Goal: Check status

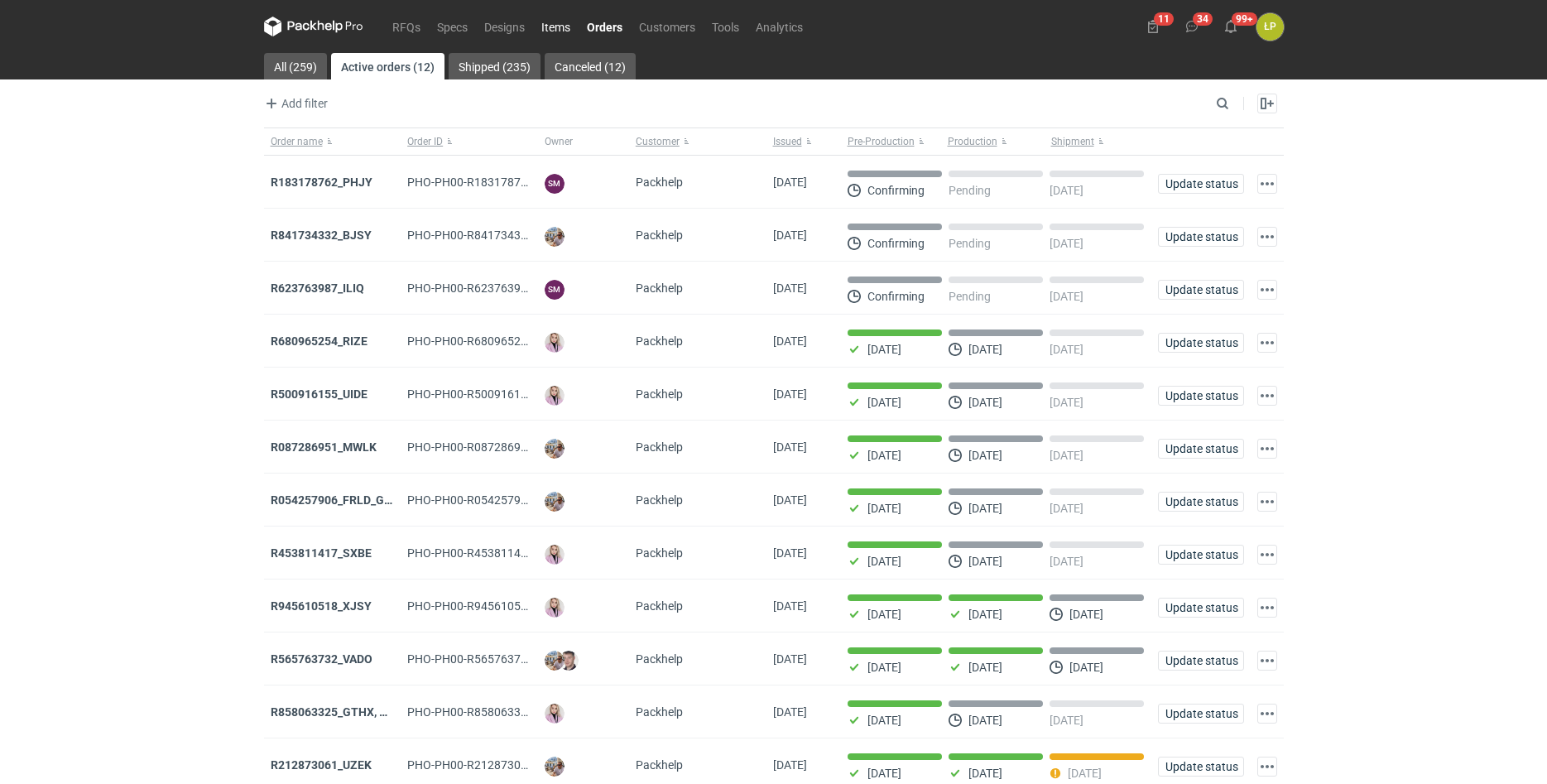
click at [546, 29] on link "Items" at bounding box center [556, 26] width 45 height 20
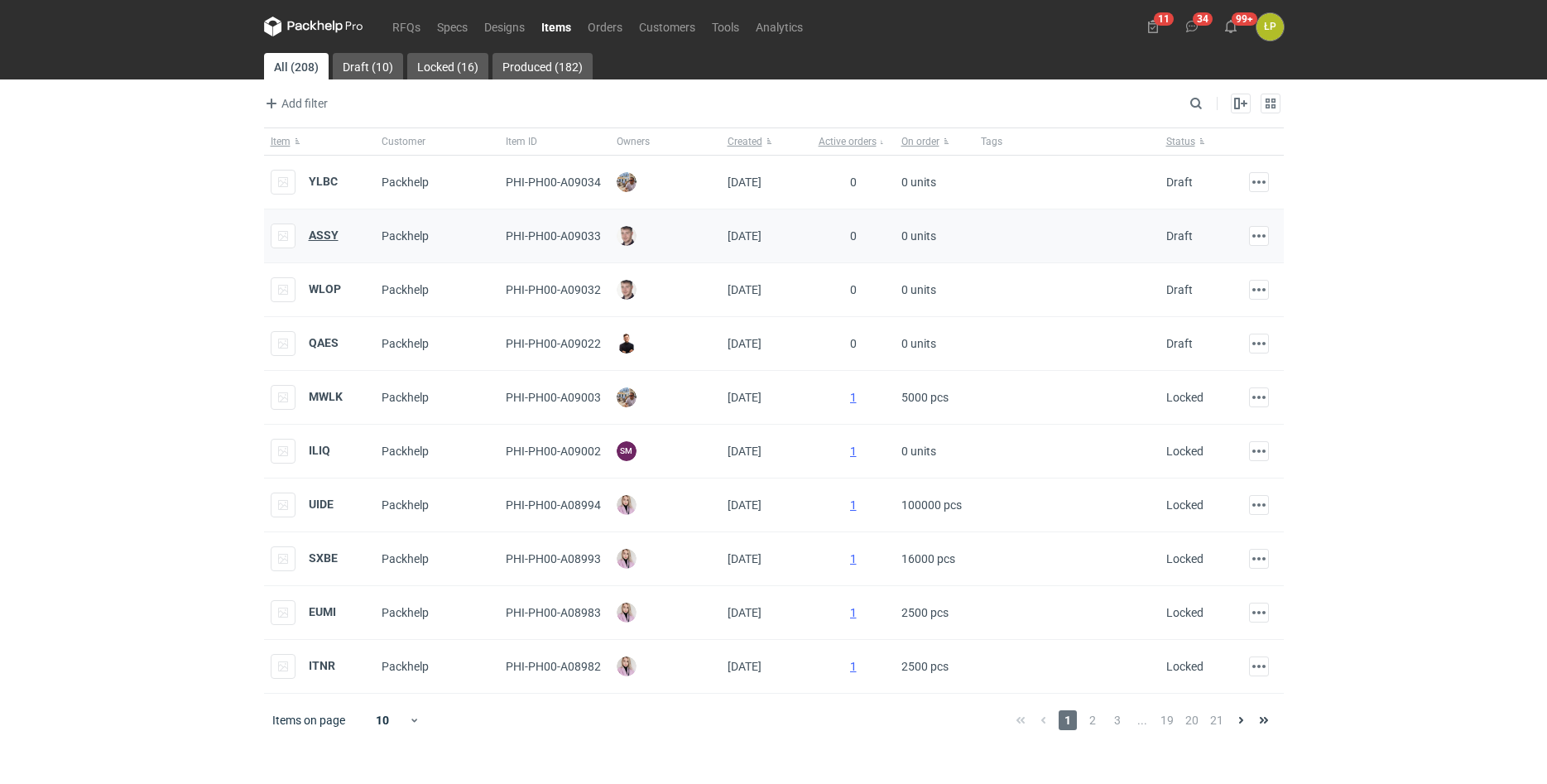
click at [322, 238] on strong "ASSY" at bounding box center [323, 235] width 30 height 13
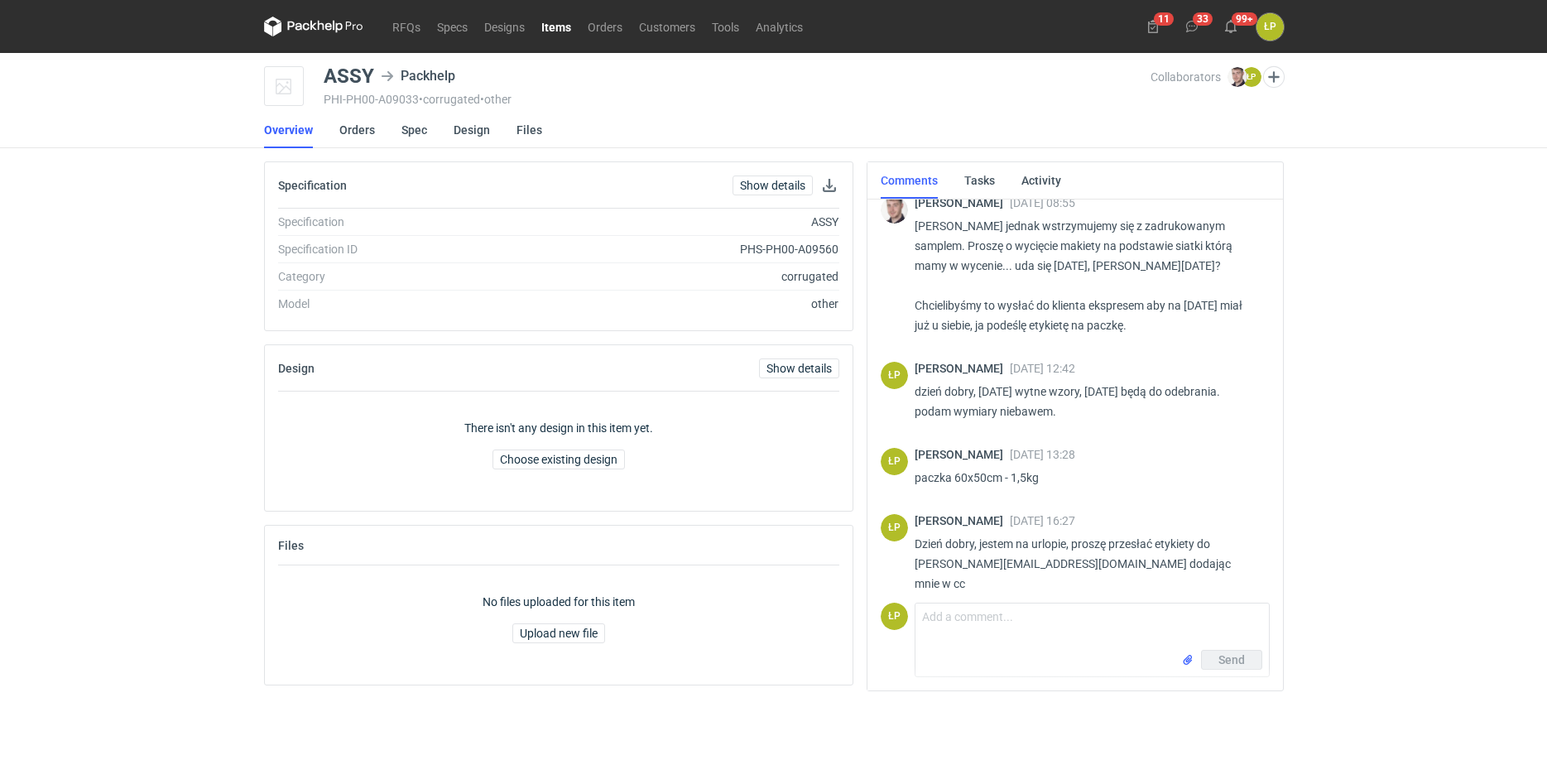
scroll to position [461, 0]
click at [599, 31] on link "Orders" at bounding box center [605, 26] width 51 height 20
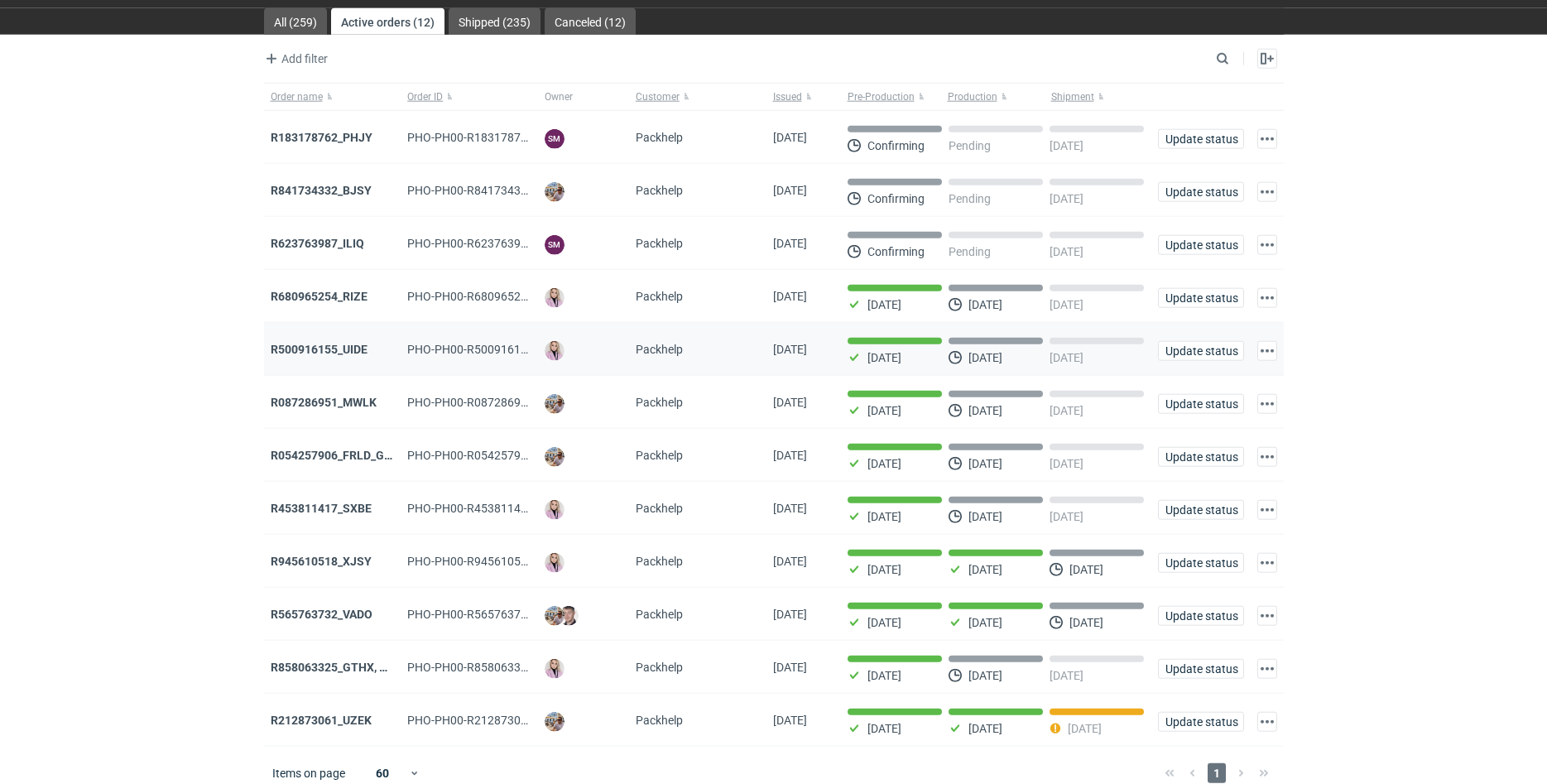
scroll to position [65, 0]
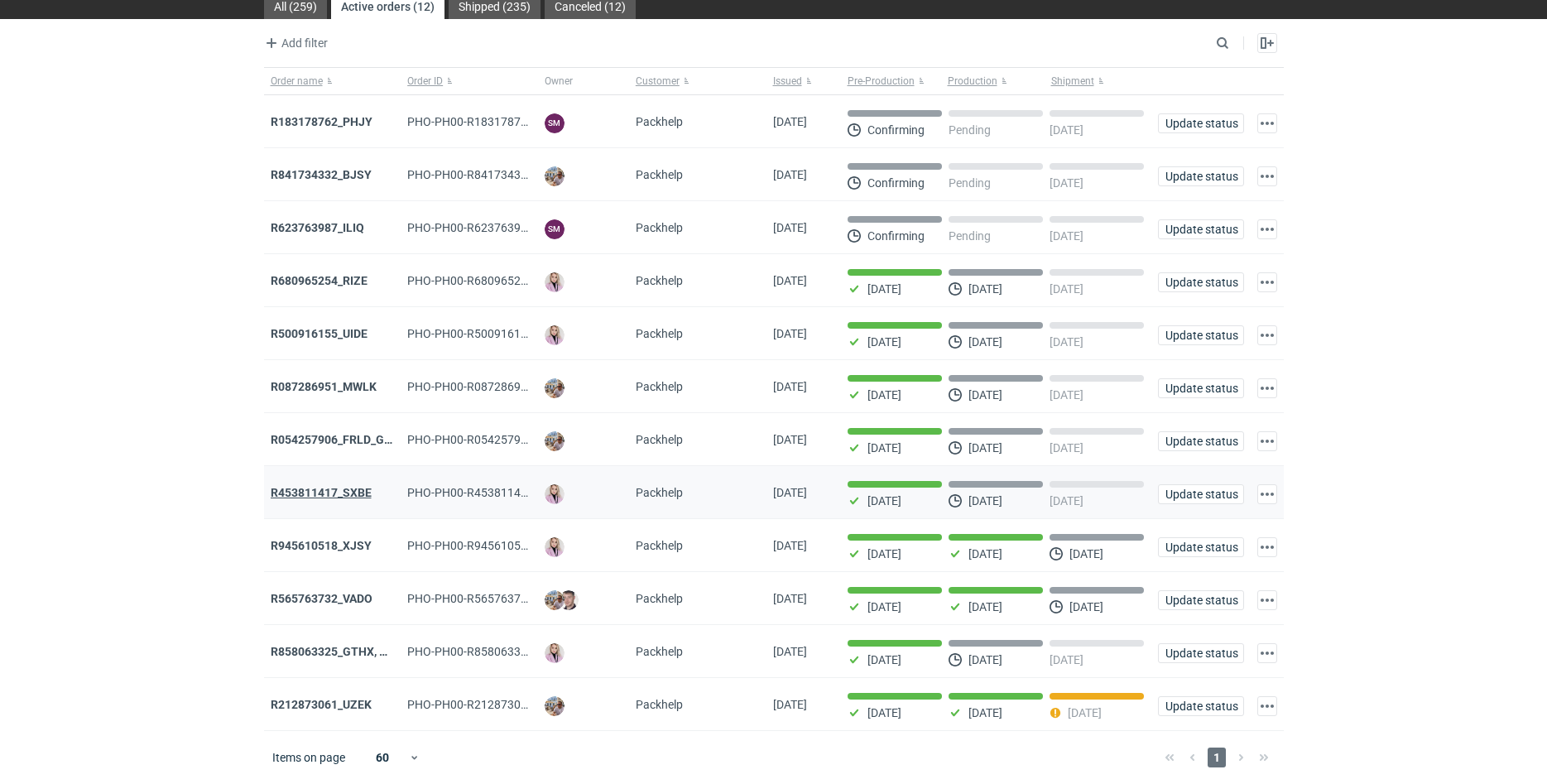
click at [347, 487] on strong "R453811417_SXBE" at bounding box center [321, 492] width 101 height 13
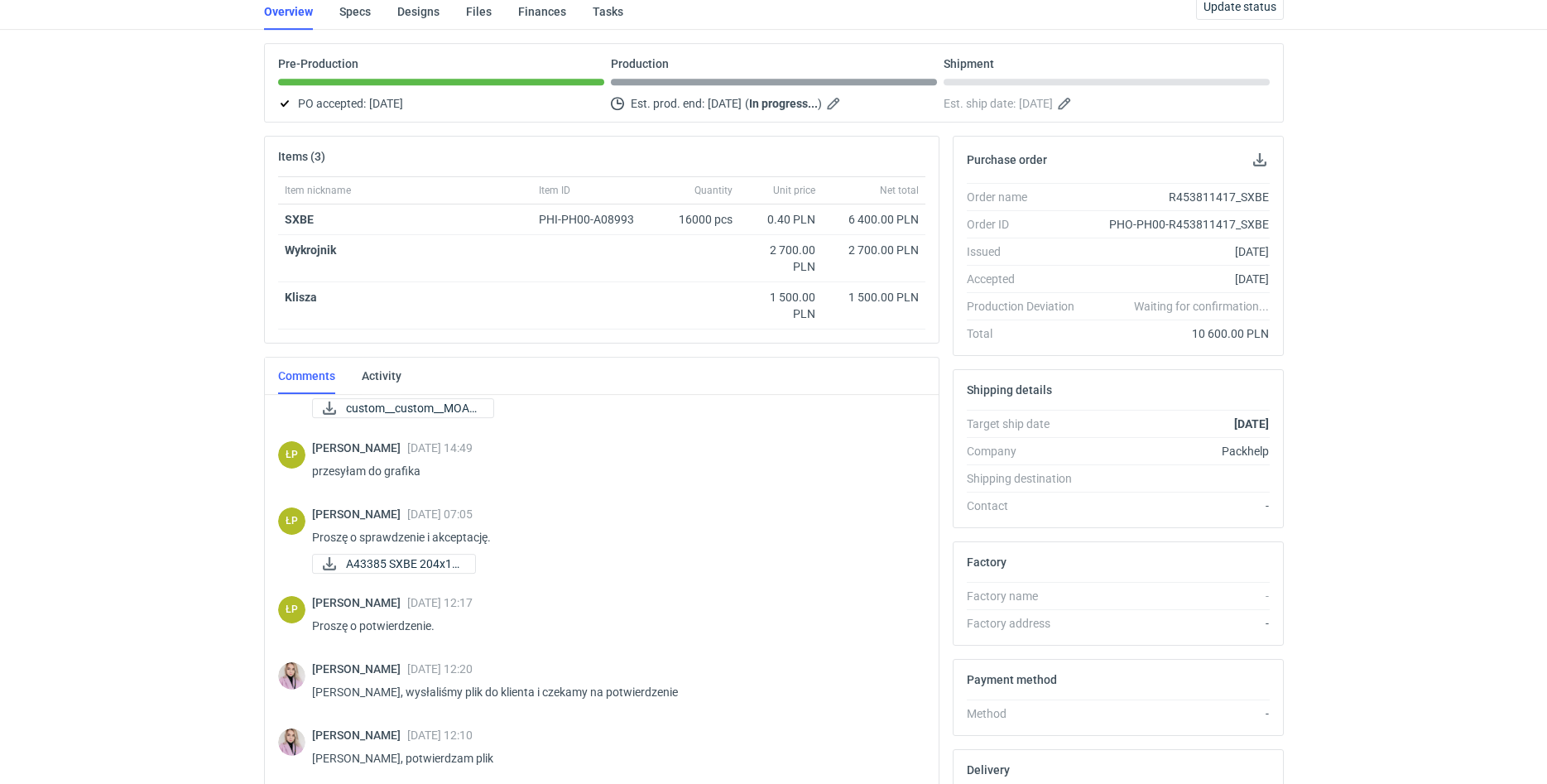
scroll to position [471, 0]
click at [390, 550] on div "[PERSON_NAME] [DATE] 07:05 Proszę o sprawdzenie i akceptację. A43385 SXBE 204x1…" at bounding box center [611, 541] width 600 height 69
click at [393, 560] on span "A43385 SXBE 204x14..." at bounding box center [404, 562] width 116 height 18
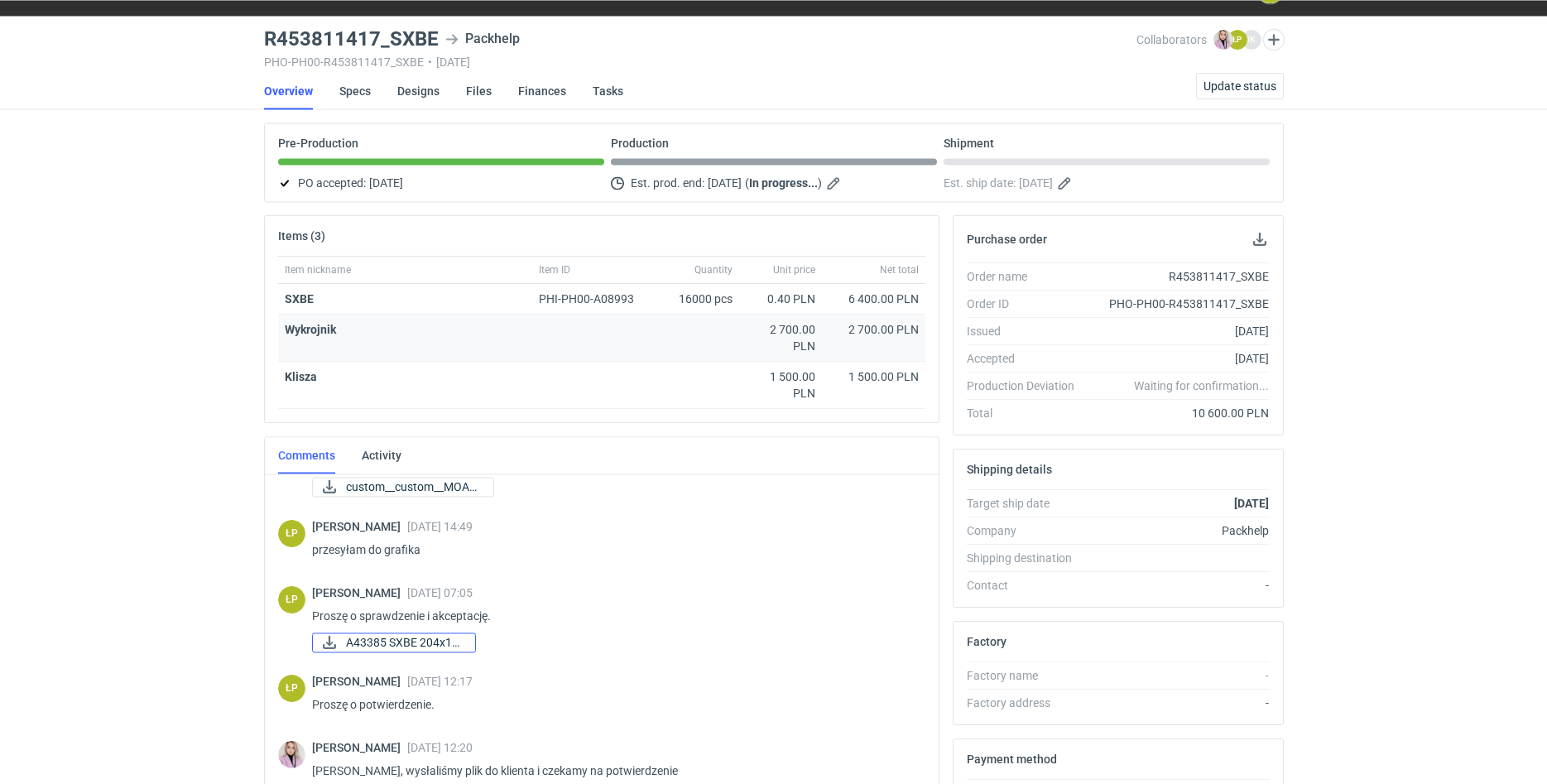
scroll to position [0, 0]
